Goal: Task Accomplishment & Management: Use online tool/utility

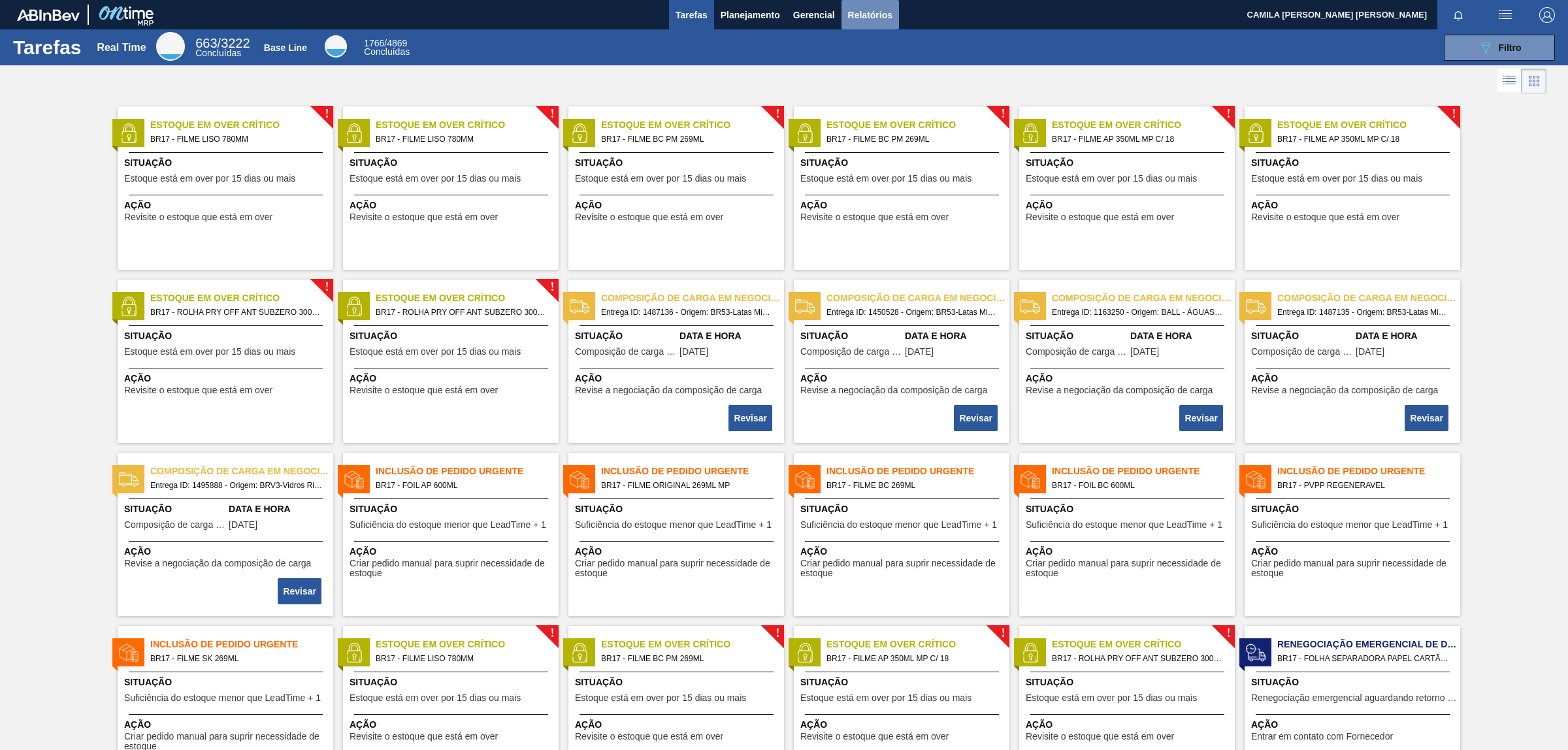
click at [857, 15] on span "Relatórios" at bounding box center [870, 15] width 44 height 16
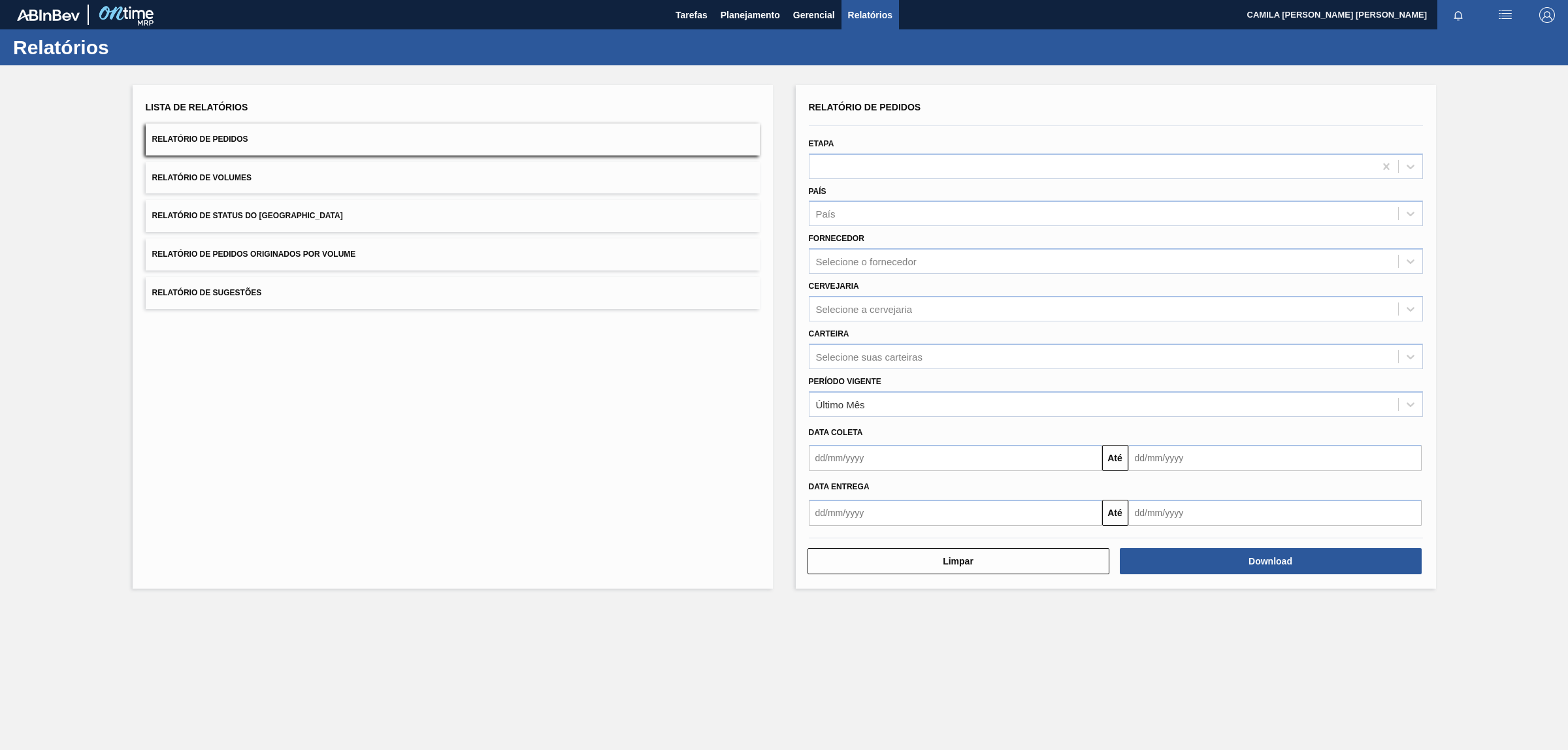
click at [232, 132] on button "Relatório de Pedidos" at bounding box center [453, 139] width 614 height 32
click at [903, 311] on div "Selecione a cervejaria" at bounding box center [864, 309] width 96 height 11
click at [853, 207] on div "País" at bounding box center [1103, 214] width 589 height 19
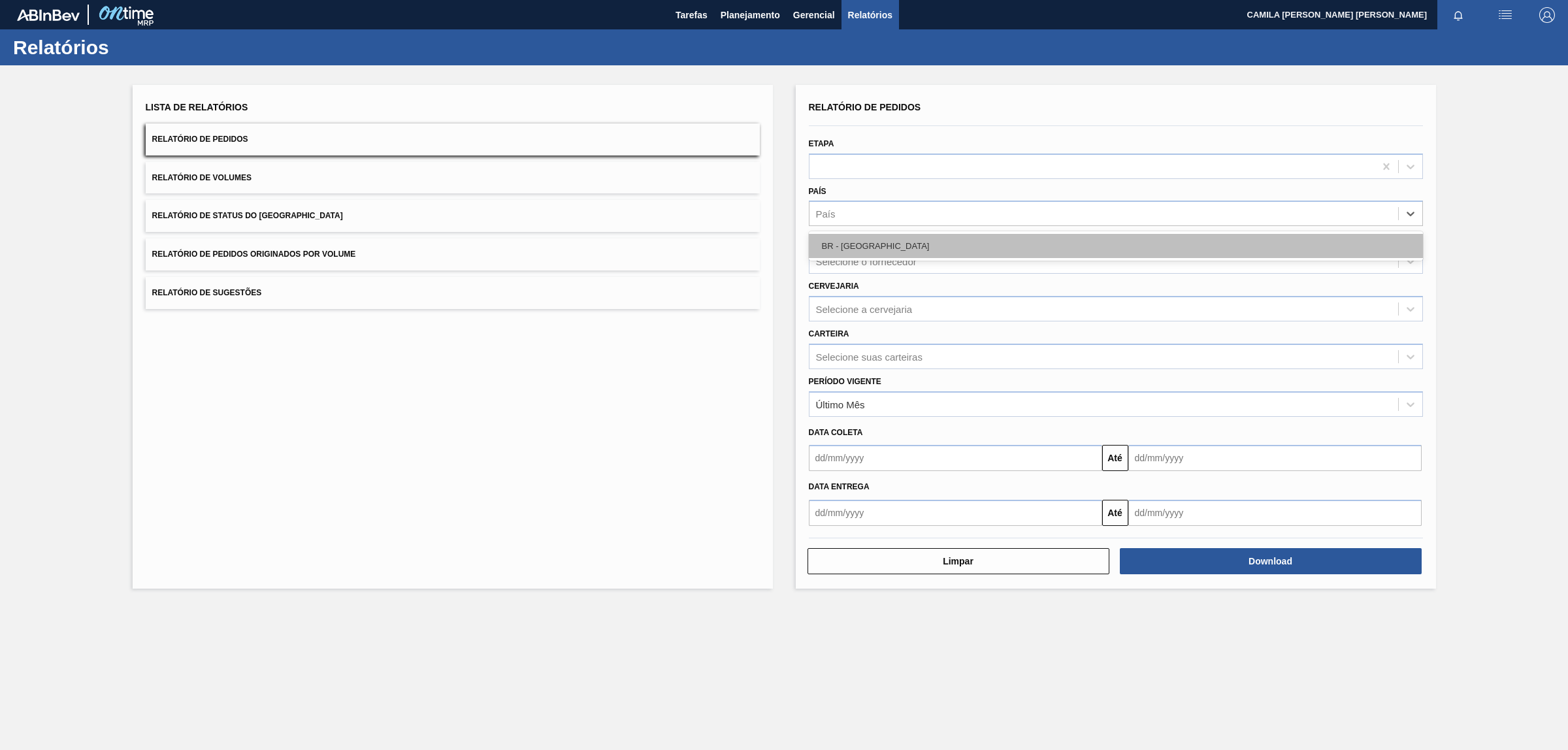
click at [885, 251] on div "BR - [GEOGRAPHIC_DATA]" at bounding box center [1116, 246] width 614 height 24
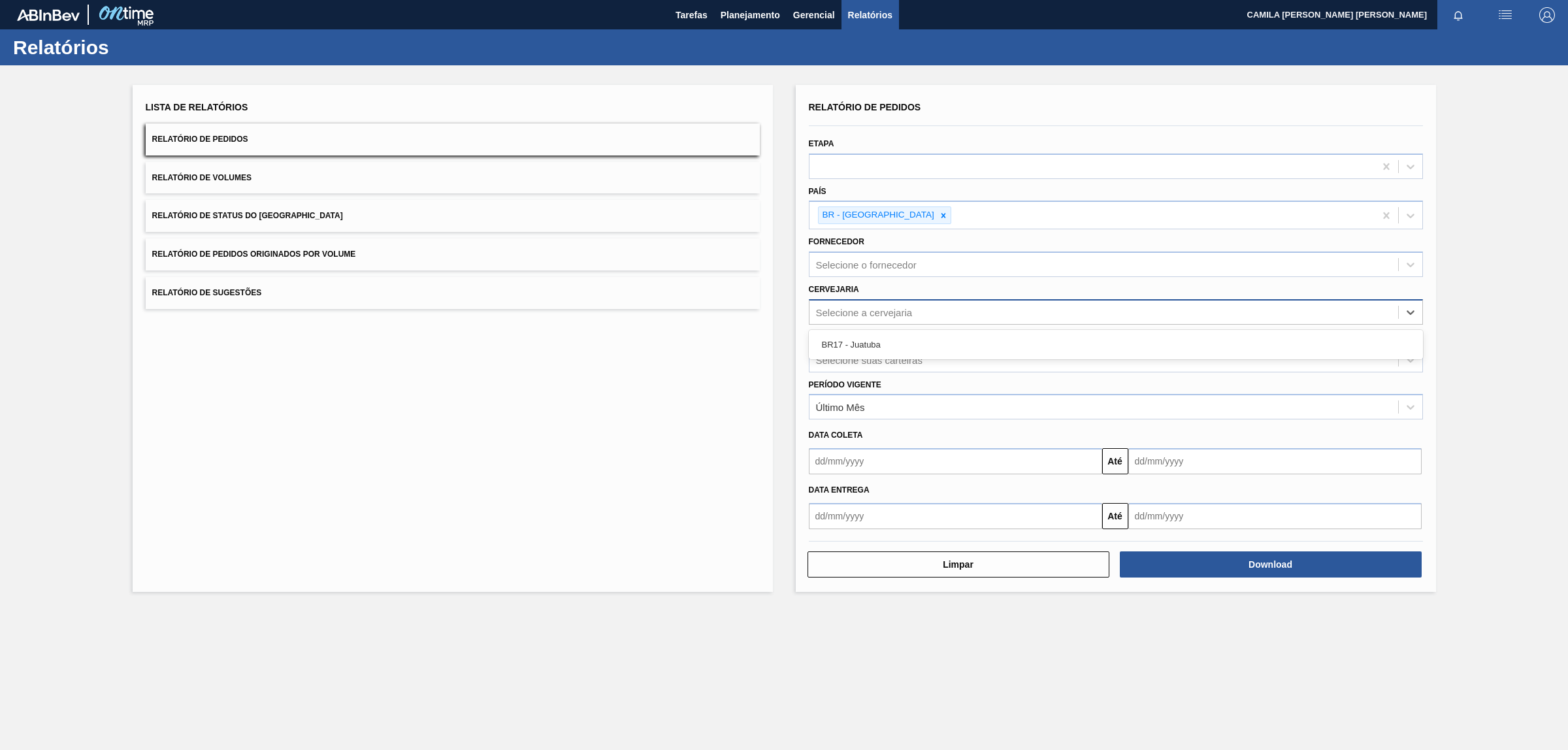
click at [889, 303] on div "Selecione a cervejaria" at bounding box center [1103, 312] width 589 height 19
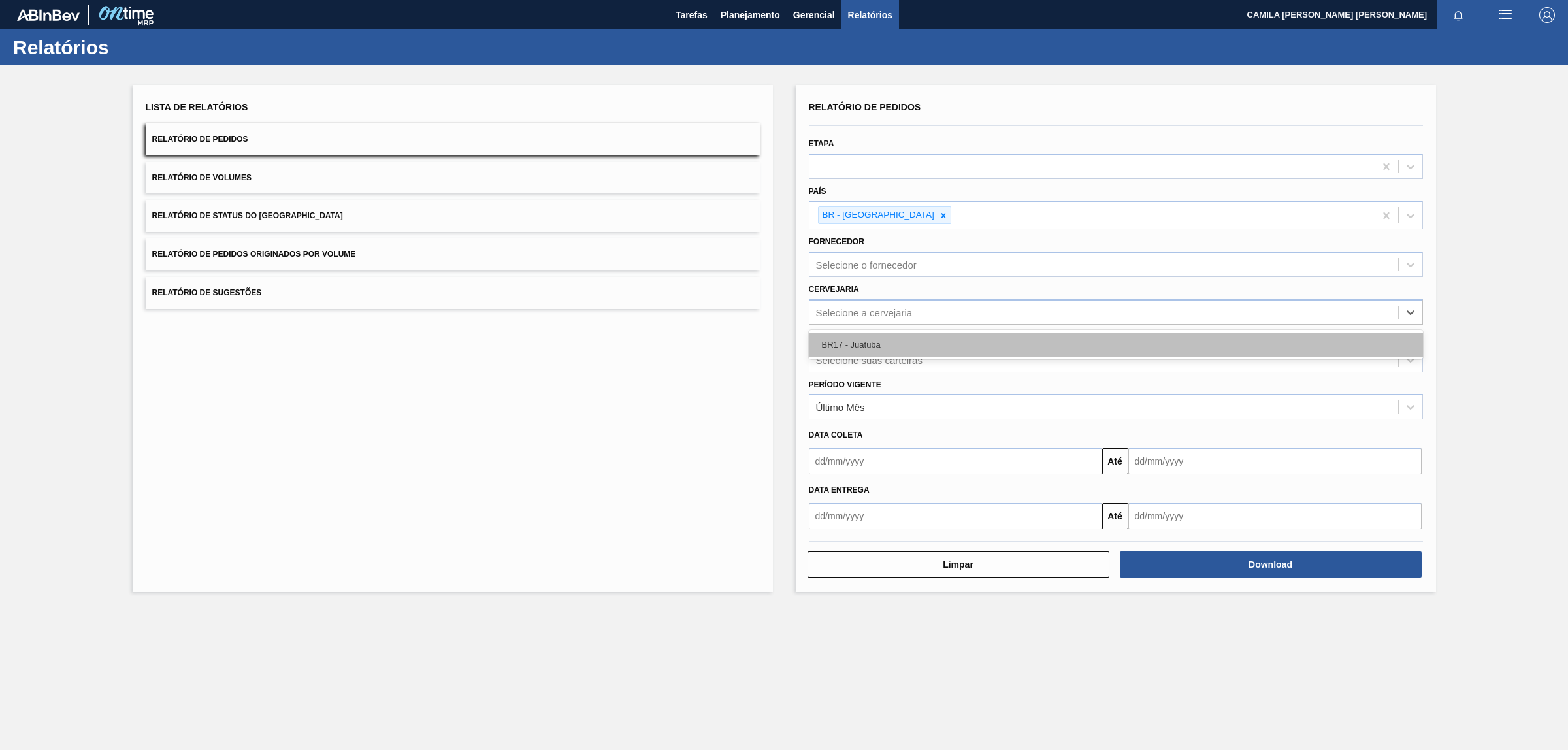
click at [882, 343] on div "BR17 - Juatuba" at bounding box center [1116, 344] width 614 height 24
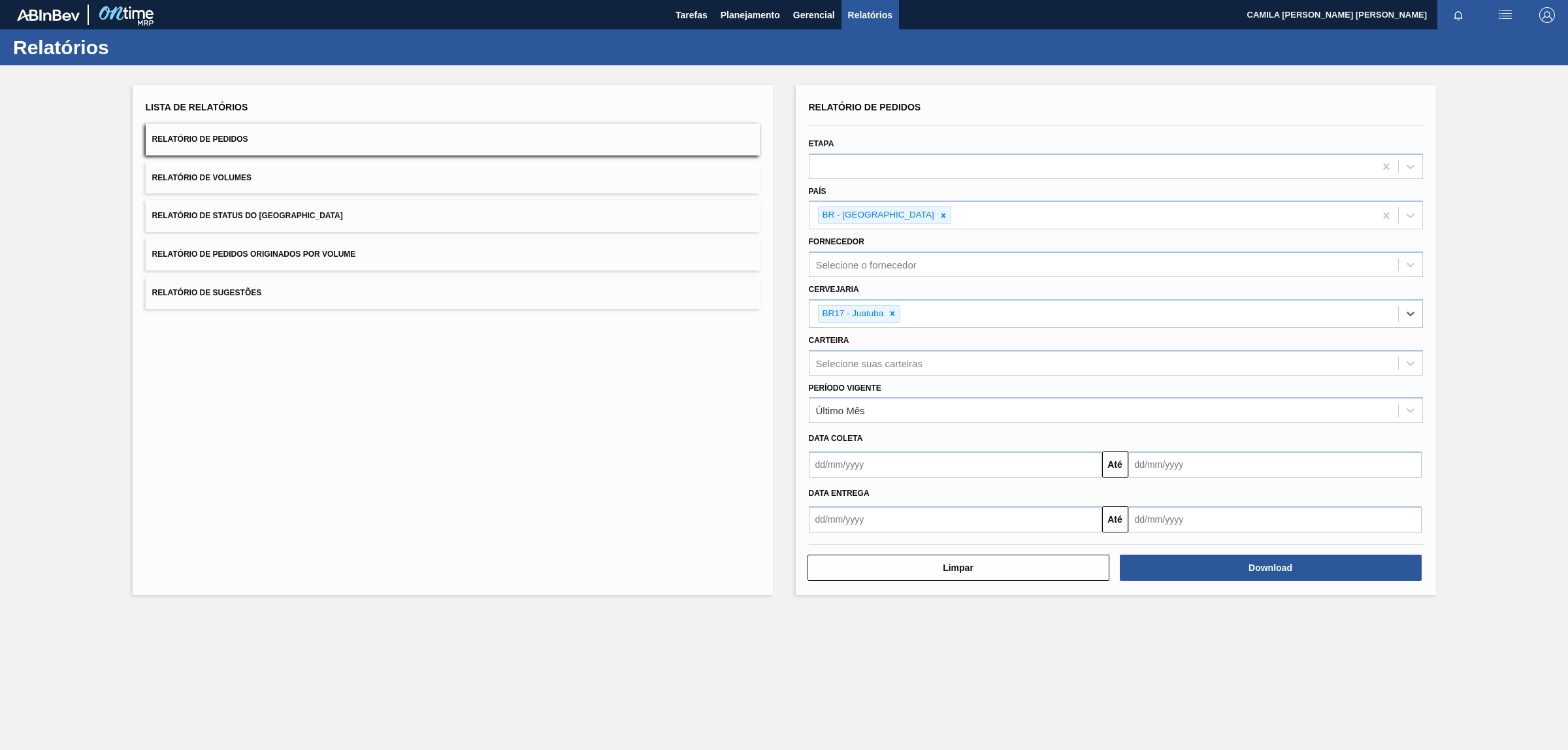
click at [840, 531] on input "text" at bounding box center [956, 519] width 293 height 26
click at [923, 596] on div "1" at bounding box center [930, 592] width 17 height 17
type input "[DATE]"
click at [1282, 507] on input "text" at bounding box center [1275, 519] width 293 height 26
click at [1266, 551] on div "agosto 2025" at bounding box center [1207, 550] width 157 height 11
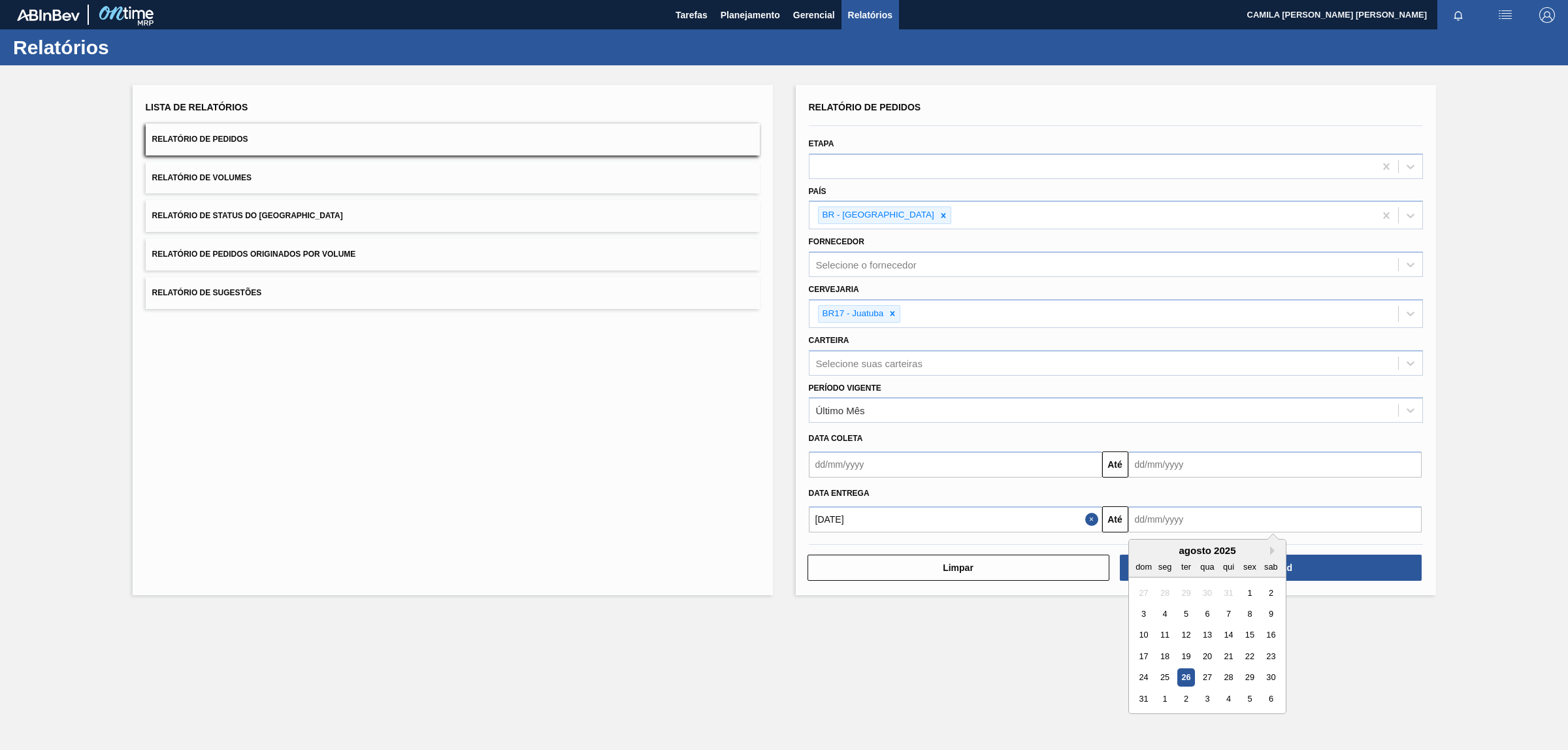
click at [1266, 551] on div "agosto 2025" at bounding box center [1207, 550] width 157 height 11
click at [1271, 551] on button "Next Month" at bounding box center [1274, 551] width 10 height 10
click at [1264, 674] on div "29" at bounding box center [1271, 677] width 17 height 17
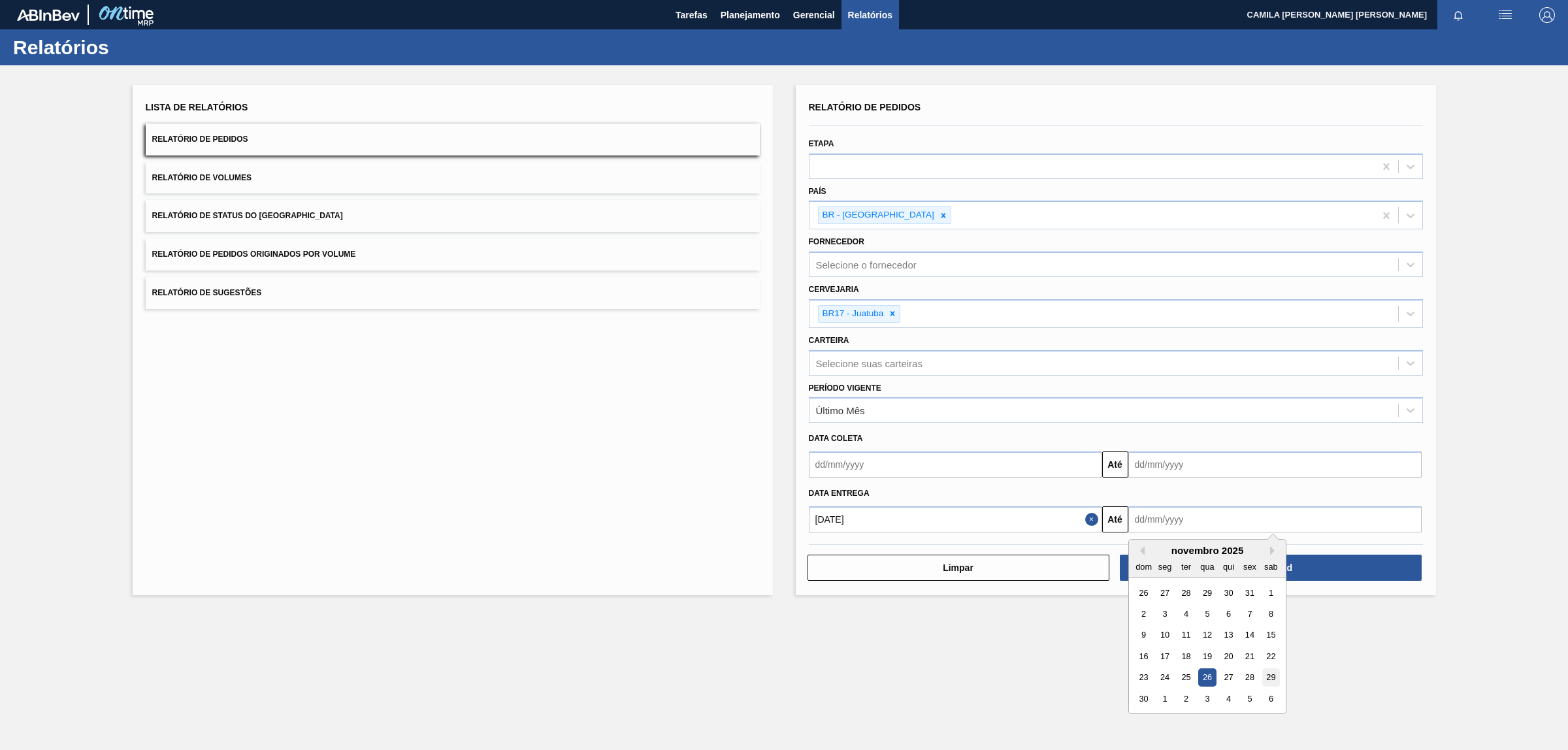
type input "[DATE]"
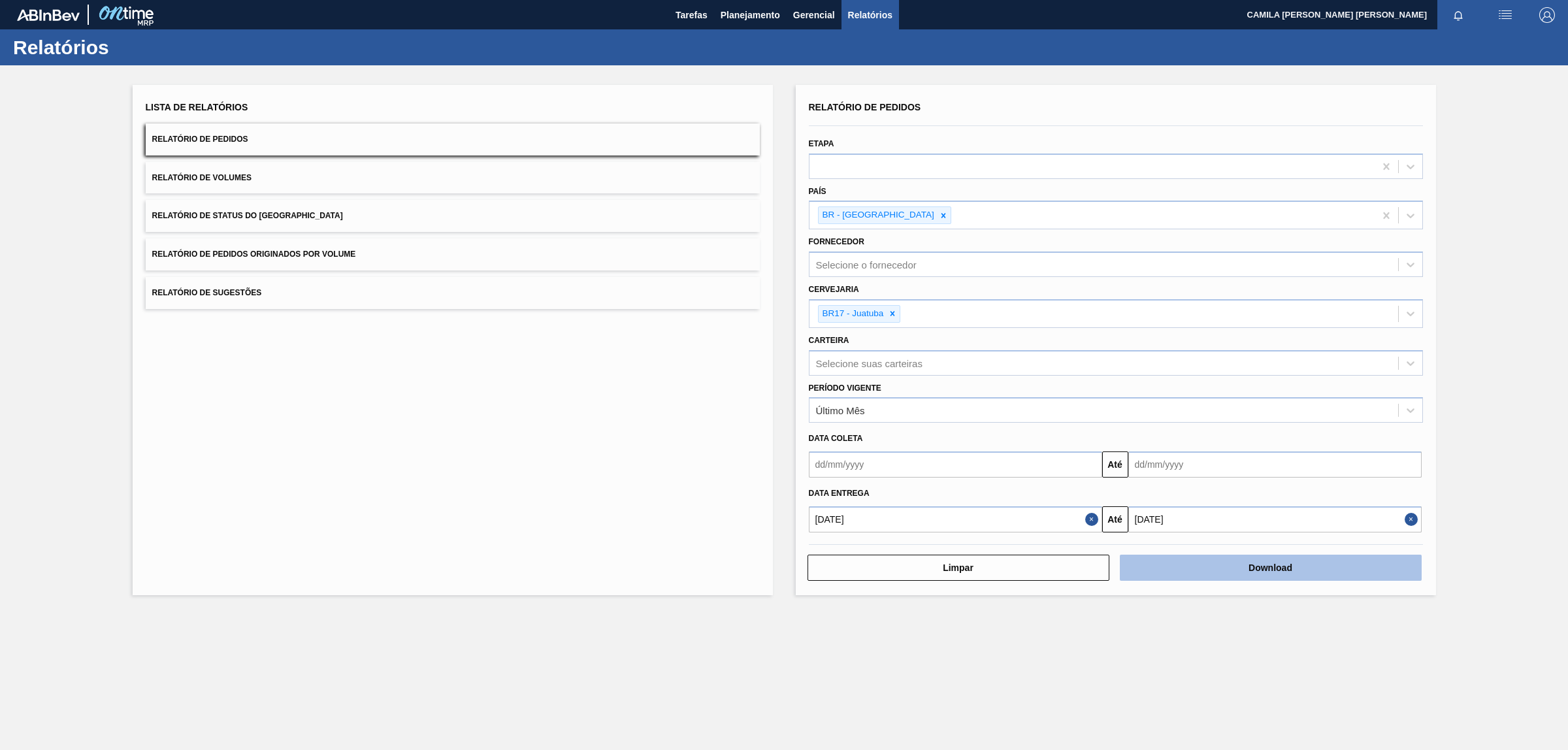
click at [1301, 565] on button "Download" at bounding box center [1271, 568] width 302 height 26
